Goal: Navigation & Orientation: Find specific page/section

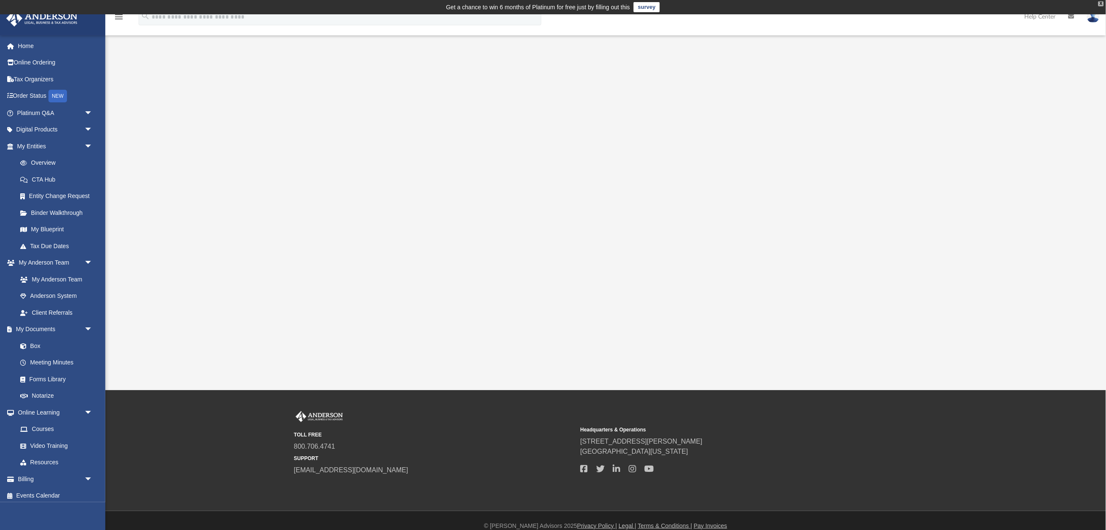
click at [1101, 4] on div "X" at bounding box center [1100, 3] width 5 height 5
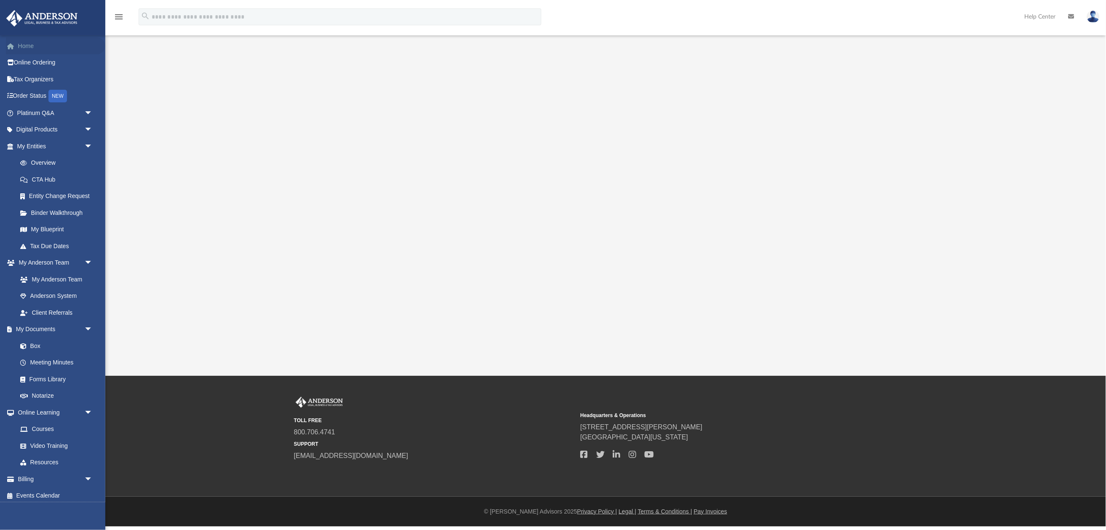
click at [35, 43] on link "Home" at bounding box center [55, 45] width 99 height 17
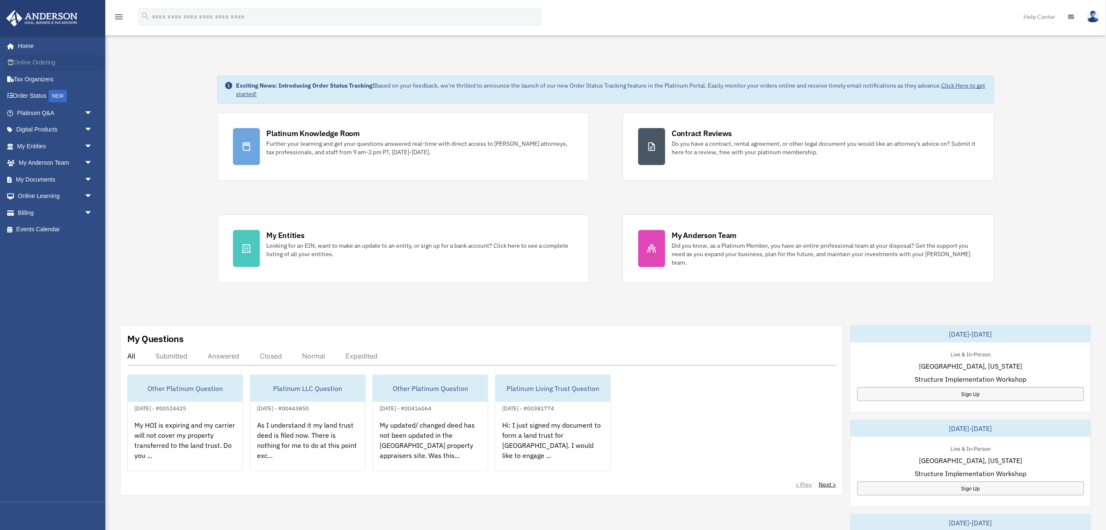
click at [41, 60] on link "Online Ordering" at bounding box center [55, 62] width 99 height 17
click at [30, 144] on link "My Entities arrow_drop_down" at bounding box center [55, 146] width 99 height 17
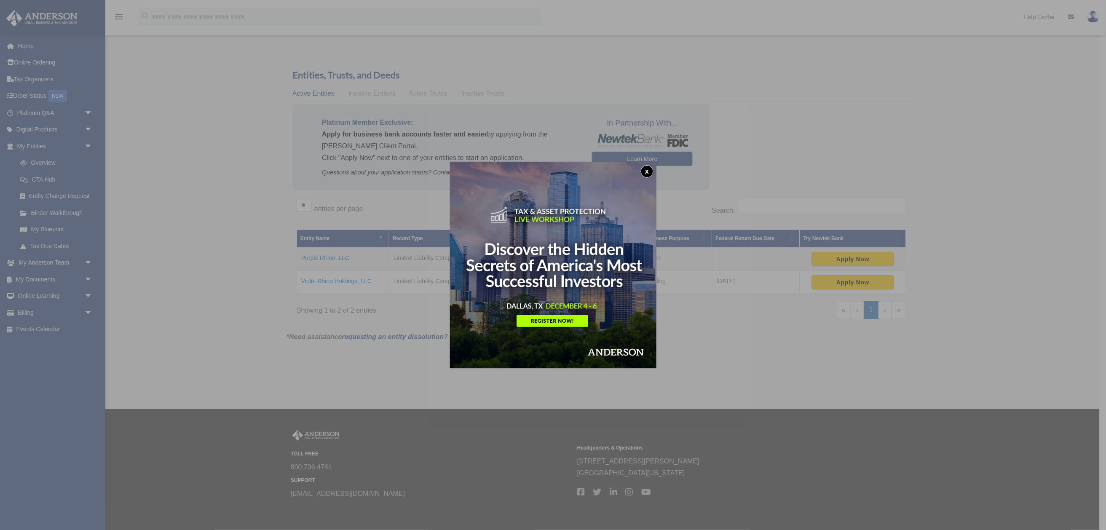
click at [647, 169] on button "x" at bounding box center [647, 171] width 13 height 13
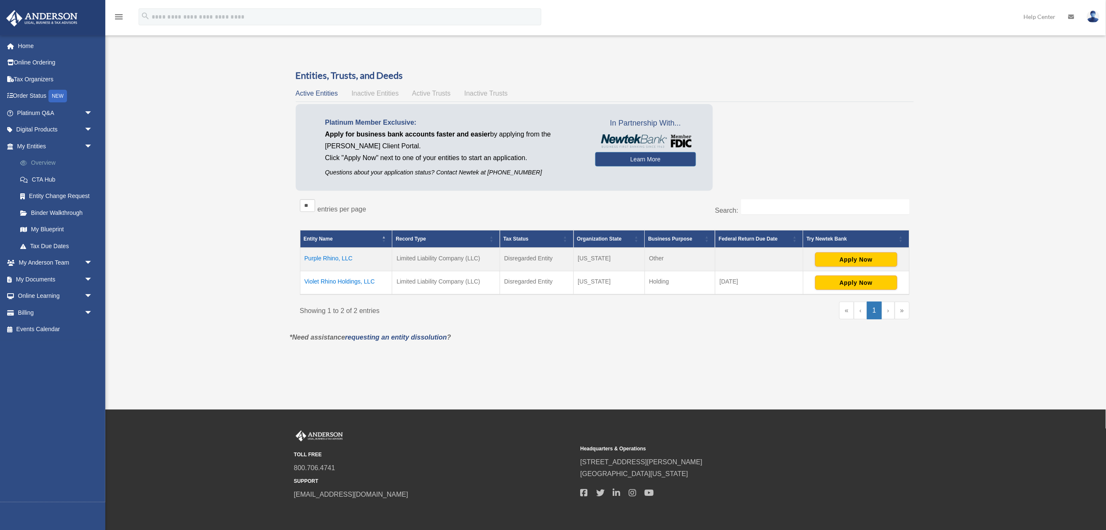
click at [37, 157] on link "Overview" at bounding box center [59, 163] width 94 height 17
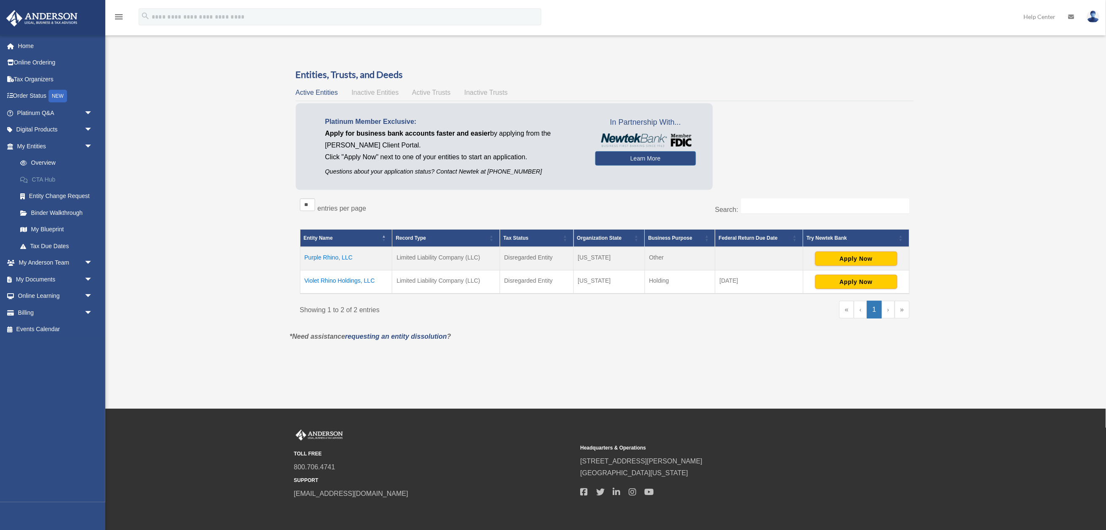
scroll to position [3, 0]
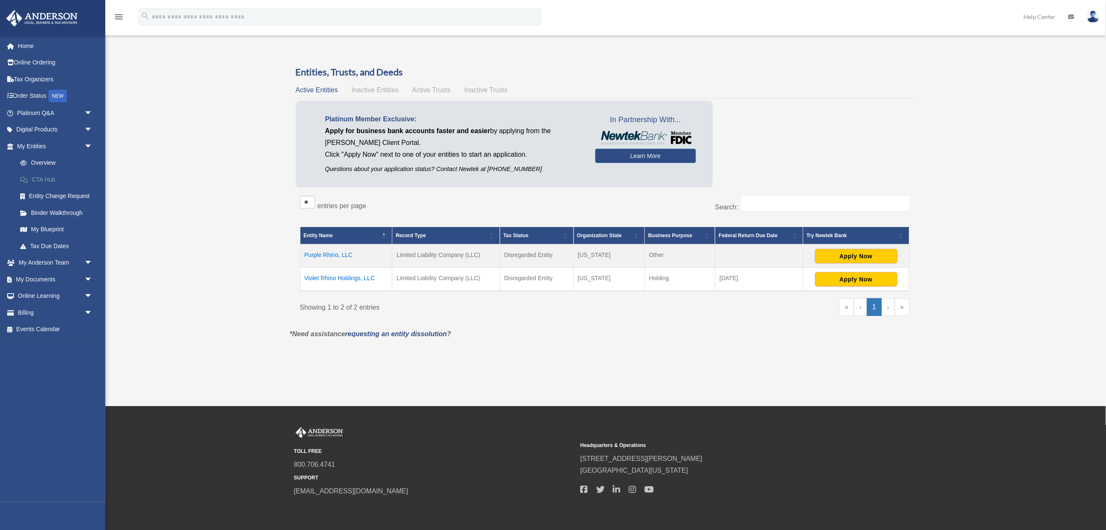
click at [51, 176] on link "CTA Hub" at bounding box center [59, 179] width 94 height 17
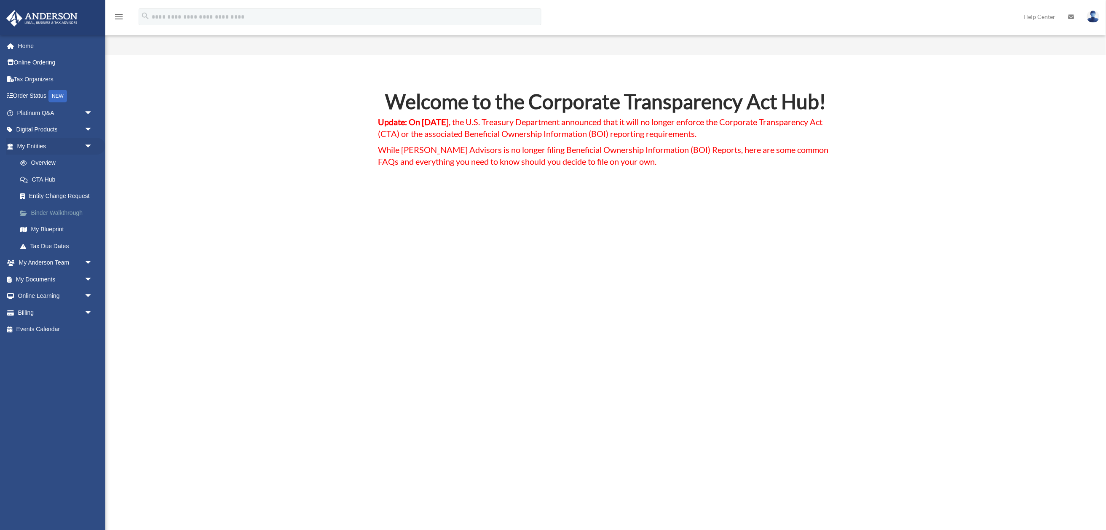
click at [58, 204] on link "Binder Walkthrough" at bounding box center [59, 212] width 94 height 17
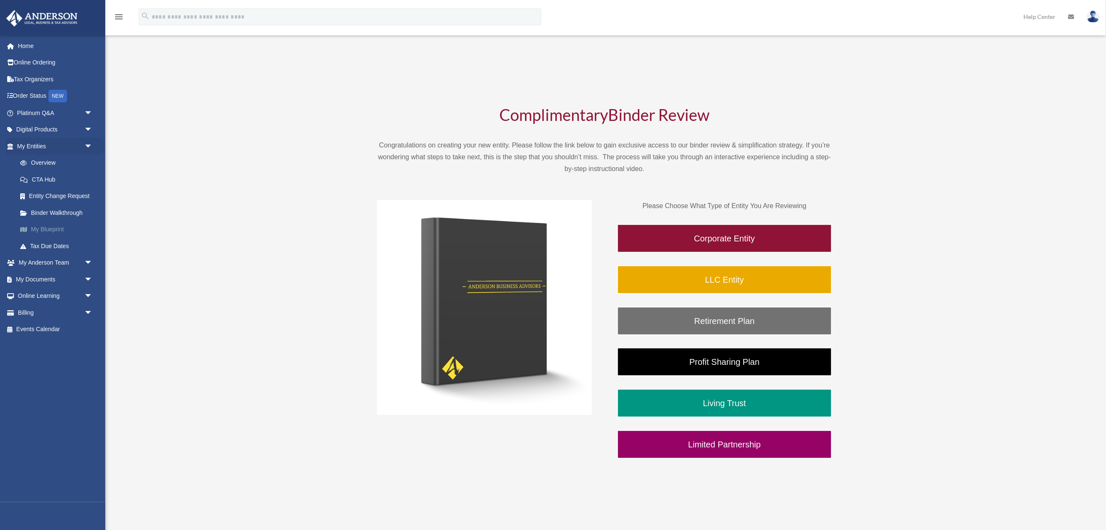
click at [48, 225] on link "My Blueprint" at bounding box center [59, 229] width 94 height 17
